Goal: Information Seeking & Learning: Learn about a topic

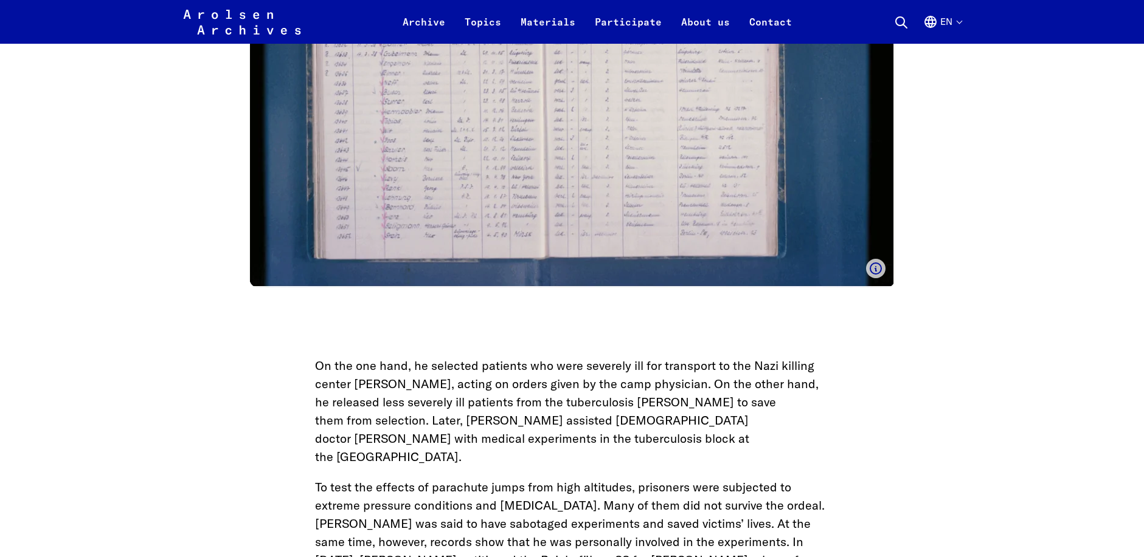
scroll to position [3344, 0]
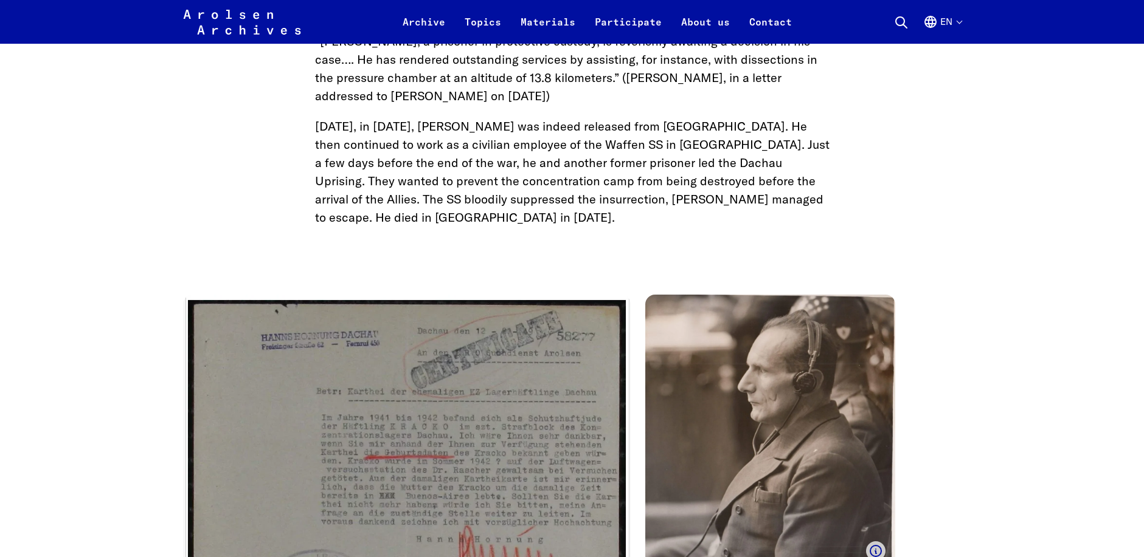
scroll to position [3891, 0]
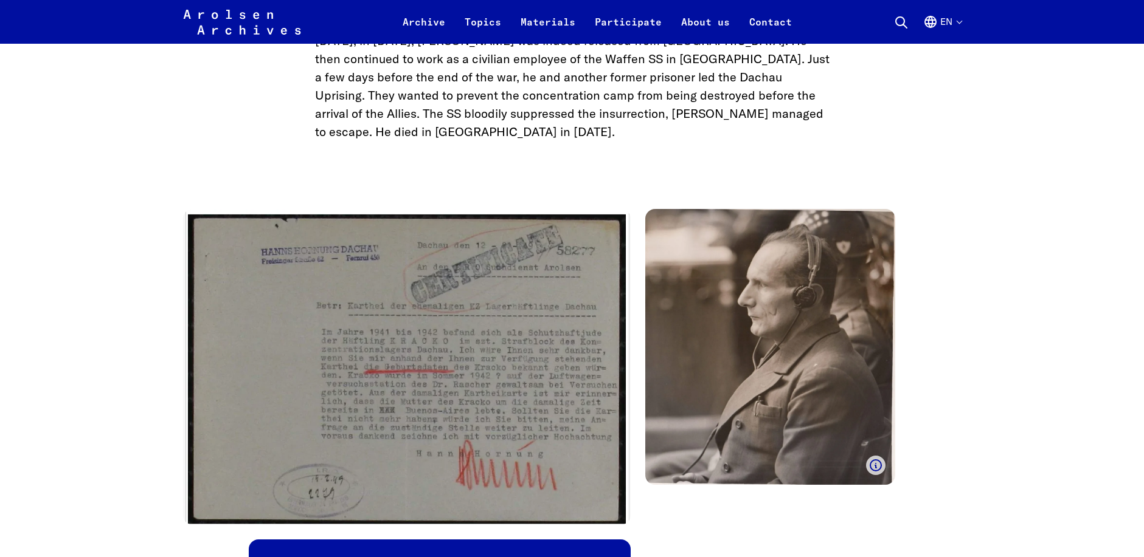
click at [875, 460] on use "Show caption" at bounding box center [875, 465] width 11 height 11
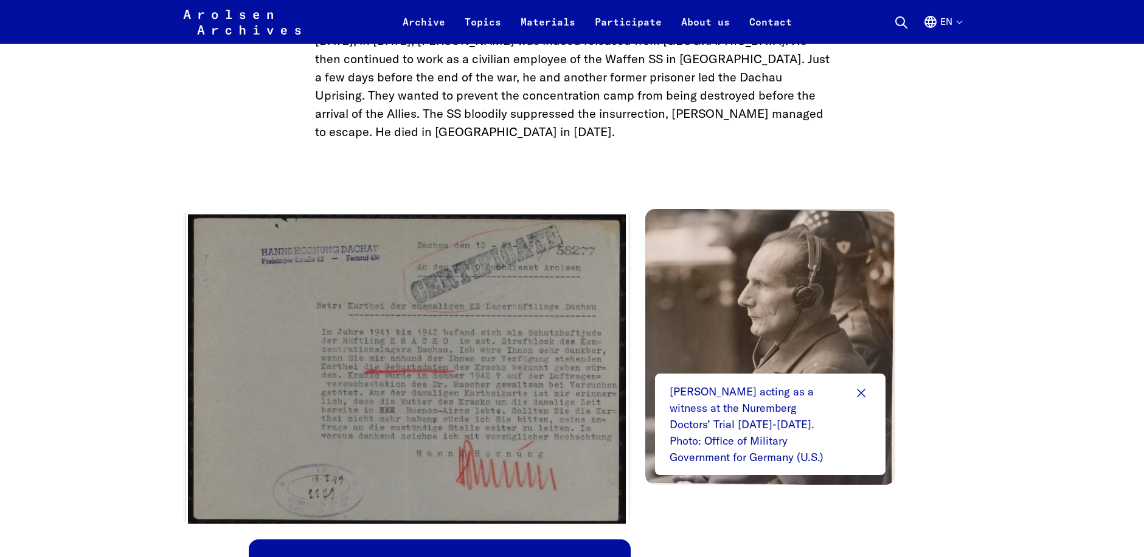
click at [906, 405] on div "Walter Neff acting as a witness at the Nuremberg Doctors’ Trial 1947-1949. Phot…" at bounding box center [572, 560] width 778 height 703
click at [859, 390] on use "Hide caption" at bounding box center [860, 393] width 7 height 7
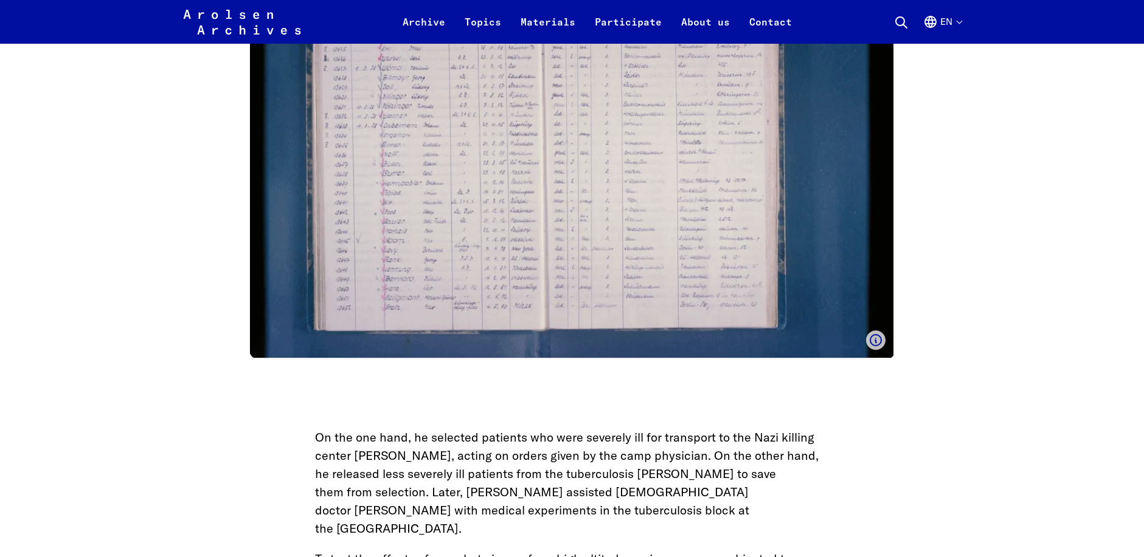
scroll to position [3040, 0]
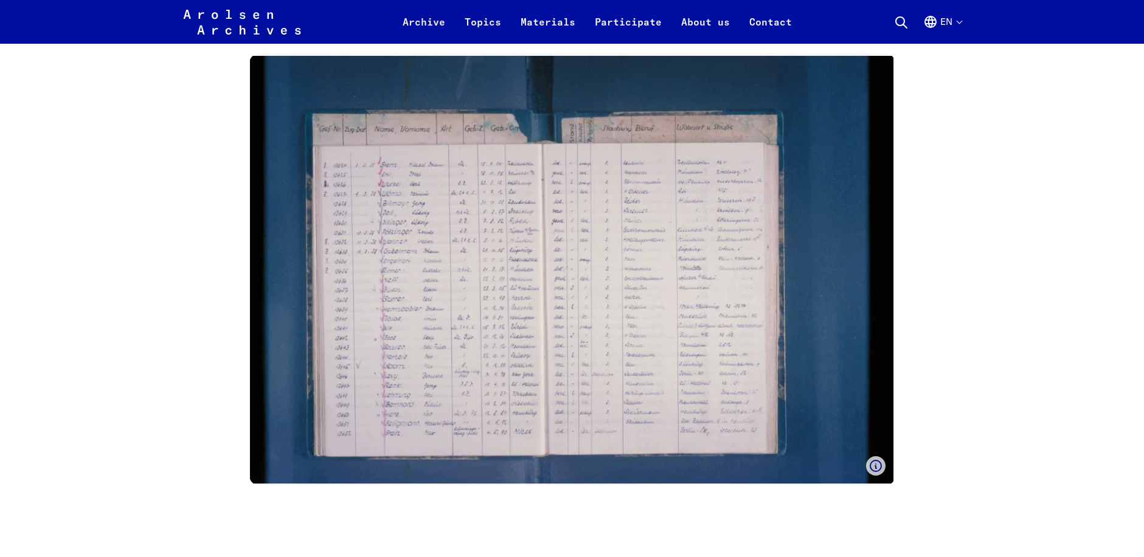
click at [872, 471] on icon "Show caption" at bounding box center [875, 466] width 15 height 15
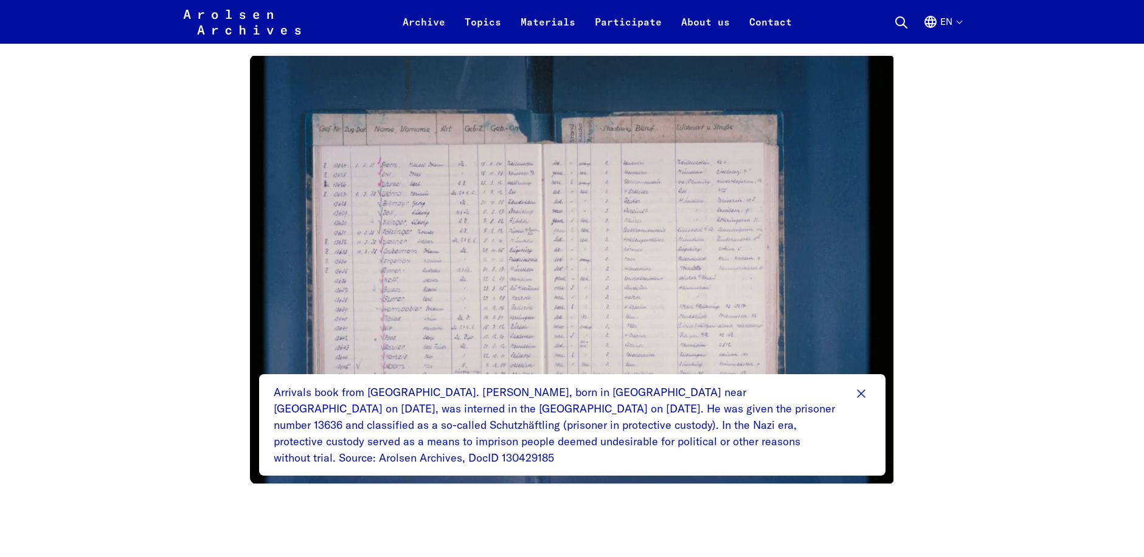
click at [858, 397] on icon "Hide caption" at bounding box center [861, 394] width 15 height 15
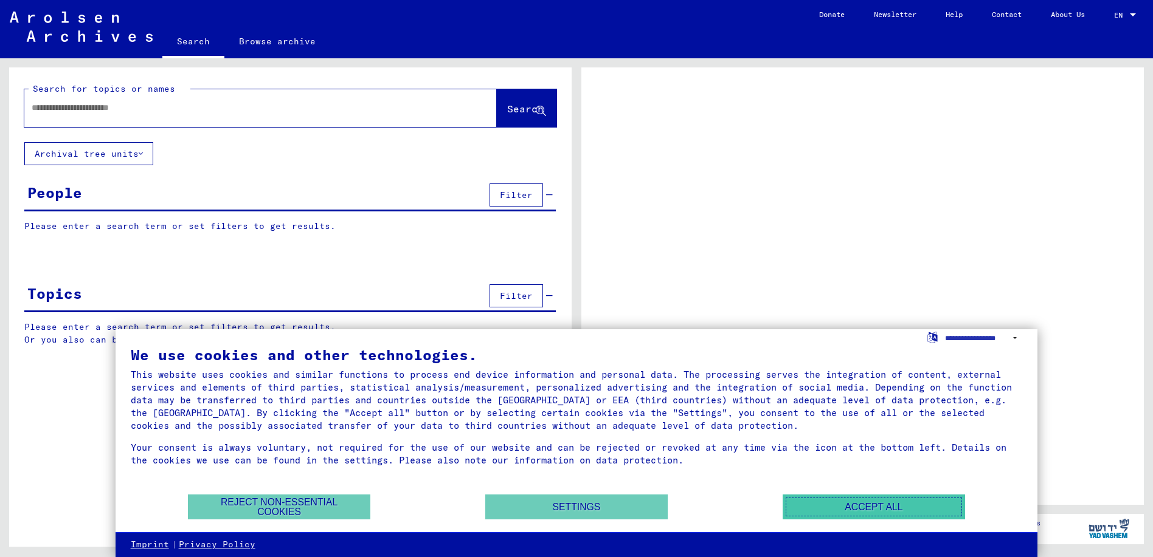
click at [858, 507] on button "Accept all" at bounding box center [873, 507] width 182 height 25
